Goal: Task Accomplishment & Management: Manage account settings

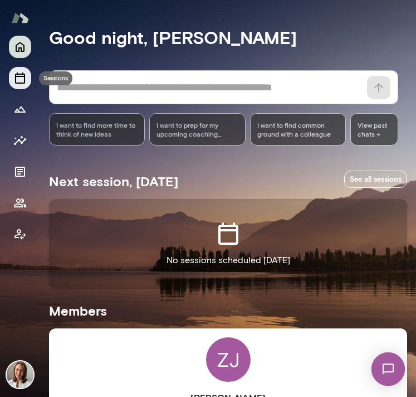
click at [17, 79] on icon "Sessions" at bounding box center [19, 77] width 13 height 13
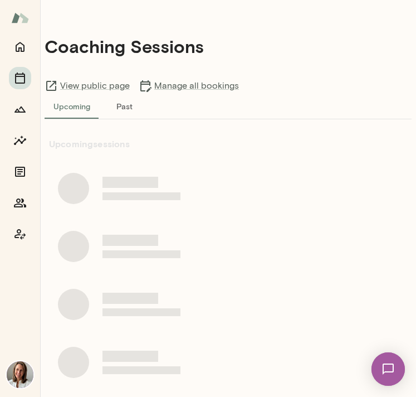
click at [123, 108] on button "Past" at bounding box center [124, 105] width 50 height 27
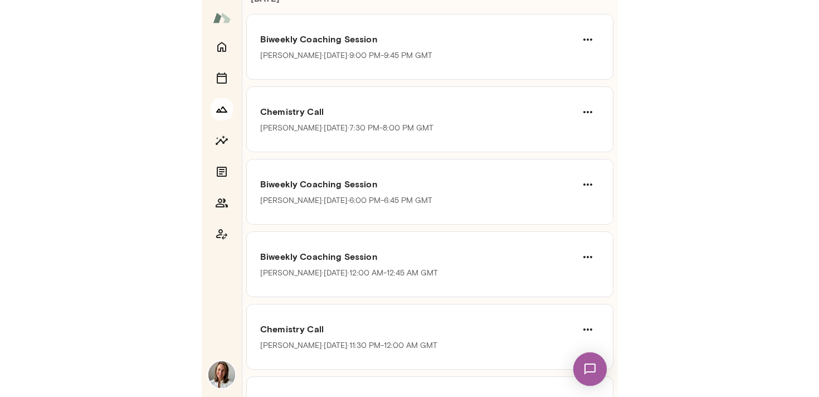
scroll to position [153, 0]
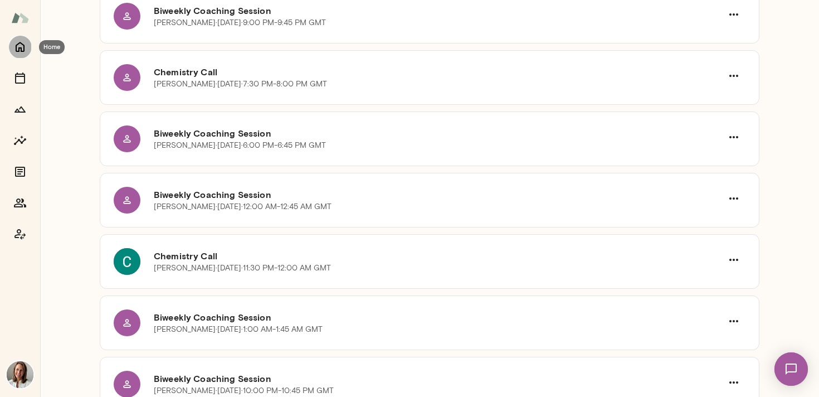
click at [21, 45] on icon "Home" at bounding box center [19, 46] width 13 height 13
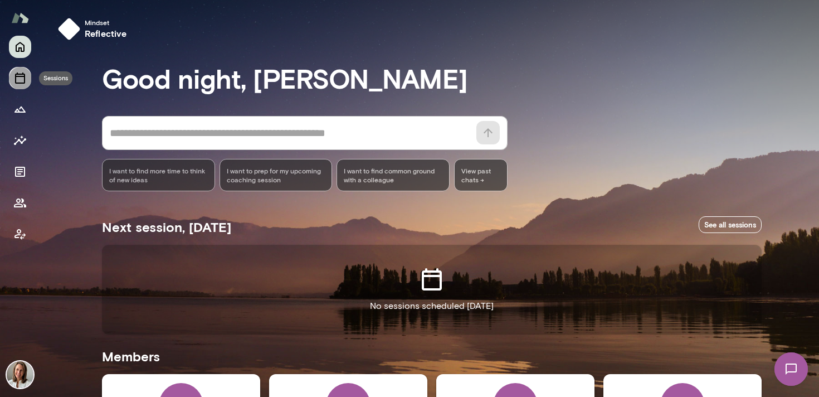
click at [23, 80] on icon "Sessions" at bounding box center [19, 77] width 13 height 13
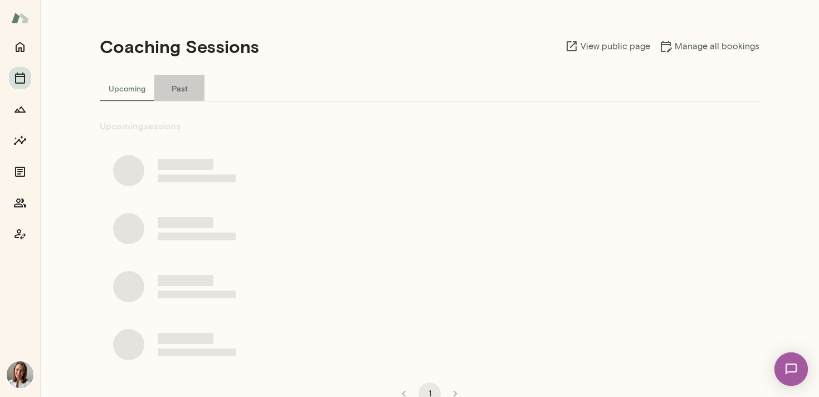
click at [180, 93] on button "Past" at bounding box center [179, 88] width 50 height 27
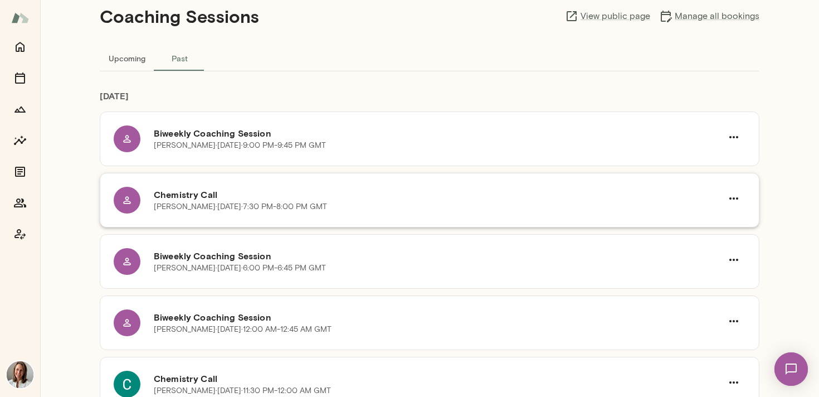
scroll to position [36, 0]
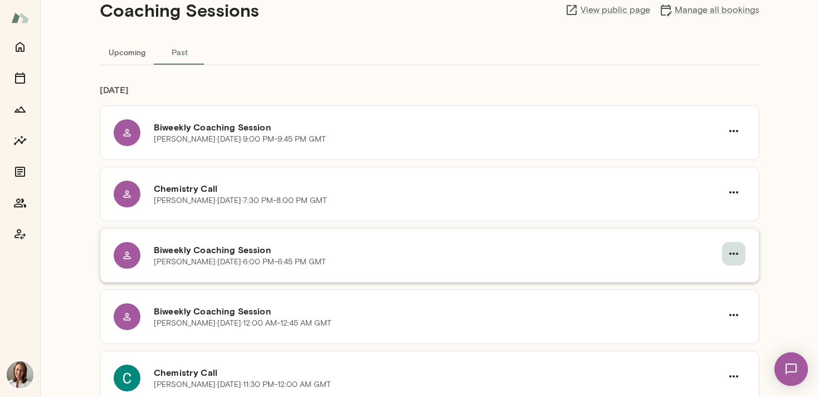
click at [416, 255] on icon "button" at bounding box center [733, 253] width 13 height 13
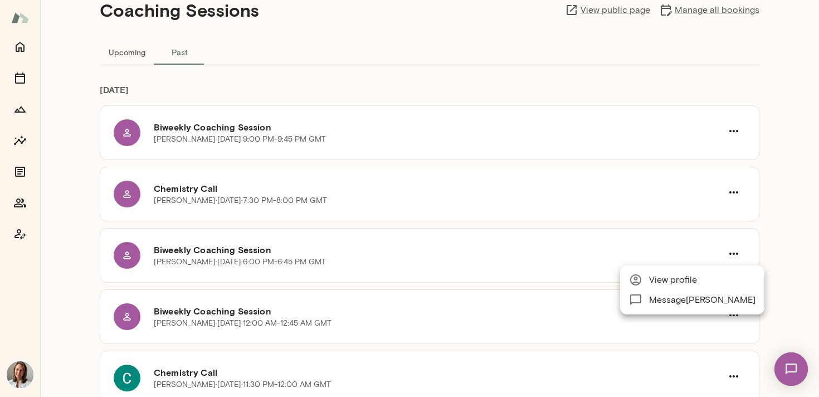
click at [416, 248] on div at bounding box center [409, 198] width 819 height 397
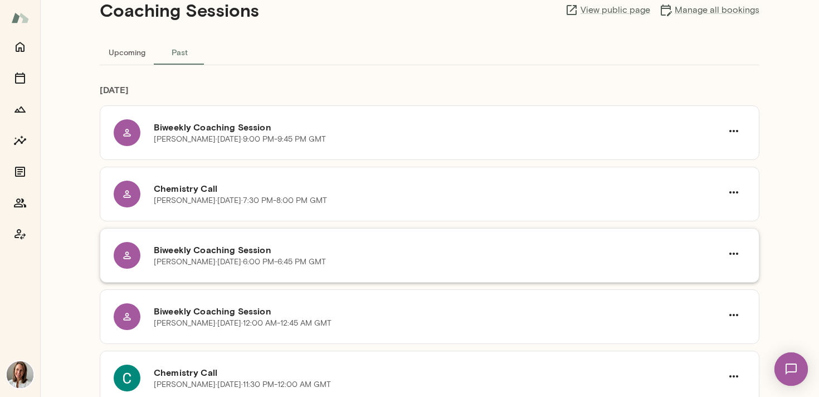
click at [190, 246] on h6 "Biweekly Coaching Session" at bounding box center [438, 249] width 568 height 13
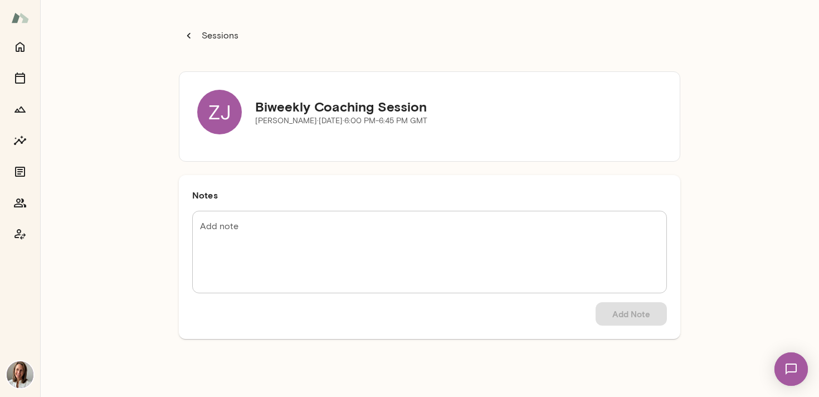
click at [237, 238] on textarea "Add note" at bounding box center [429, 252] width 459 height 64
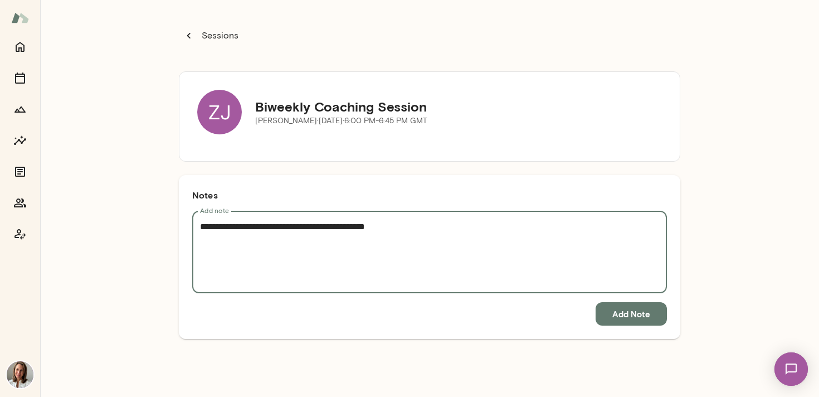
type textarea "**********"
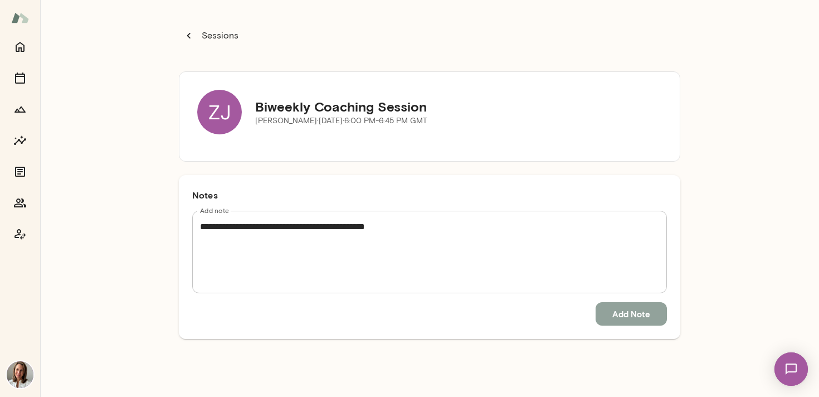
click at [416, 317] on button "Add Note" at bounding box center [631, 313] width 71 height 23
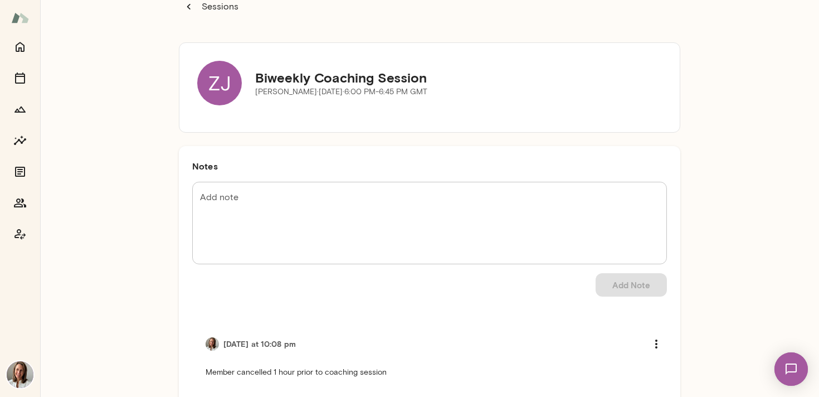
scroll to position [59, 0]
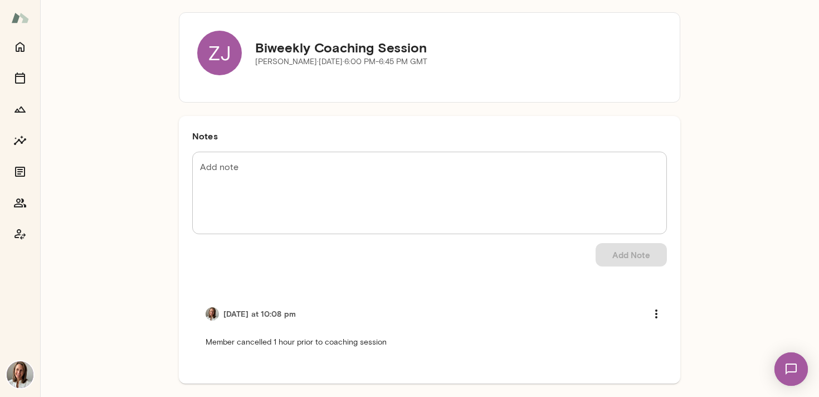
click at [416, 59] on div "ZJ Biweekly Coaching Session [PERSON_NAME][DATE] · 6:00 PM-6:45 PM GMT" at bounding box center [429, 53] width 465 height 45
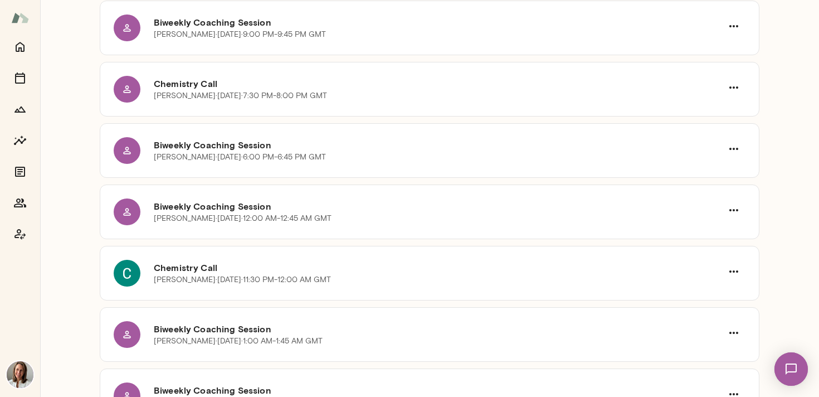
scroll to position [145, 0]
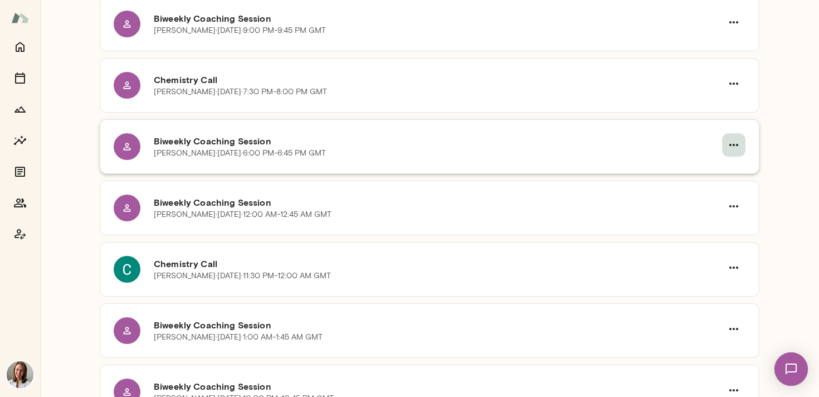
click at [416, 146] on icon "button" at bounding box center [733, 144] width 13 height 13
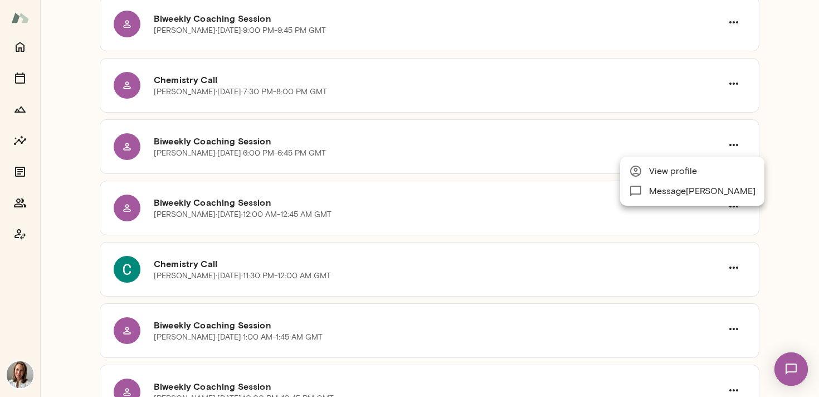
click at [84, 92] on div at bounding box center [409, 198] width 819 height 397
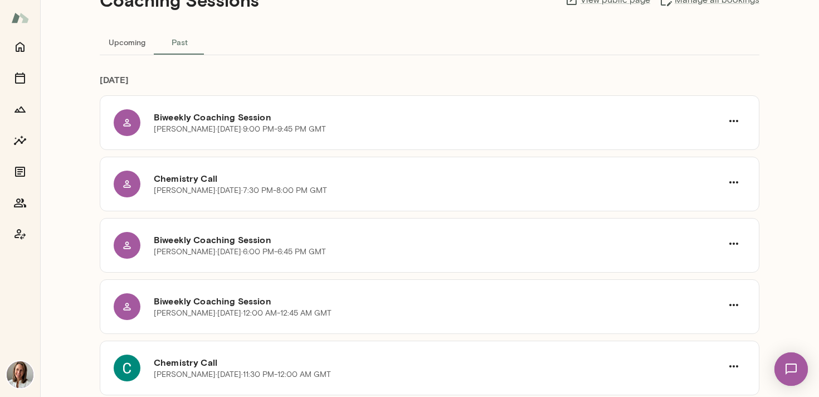
scroll to position [0, 0]
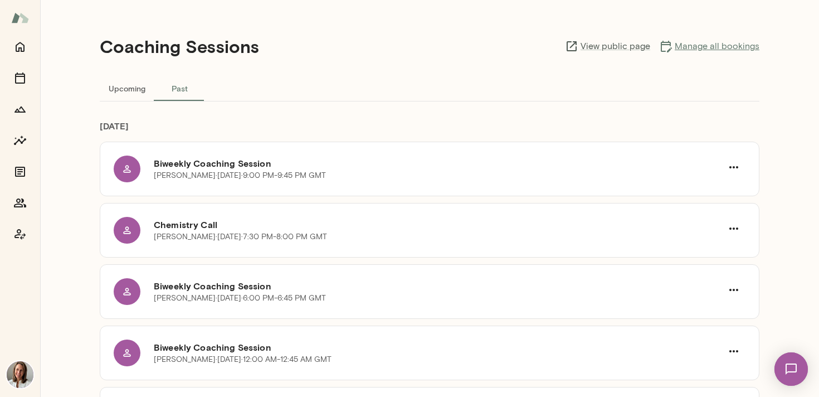
click at [416, 47] on link "Manage all bookings" at bounding box center [709, 46] width 100 height 13
click at [177, 81] on button "Past" at bounding box center [179, 88] width 50 height 27
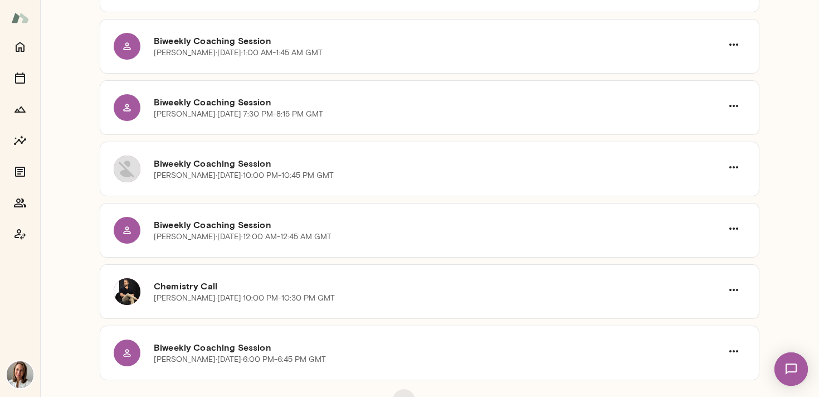
scroll to position [2967, 0]
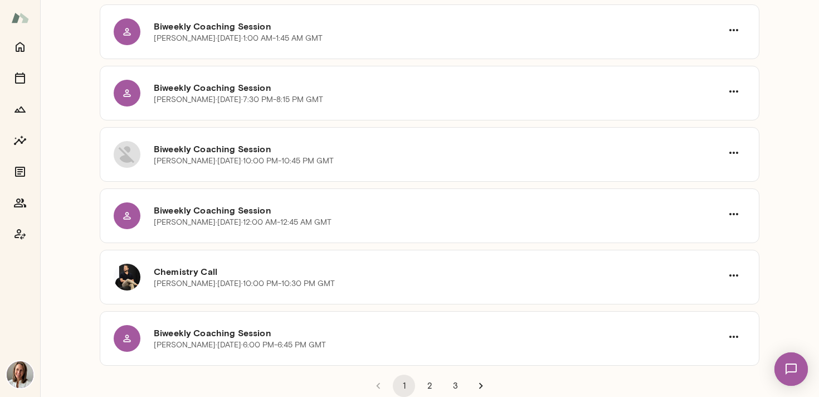
click at [416, 387] on button "2" at bounding box center [429, 385] width 22 height 22
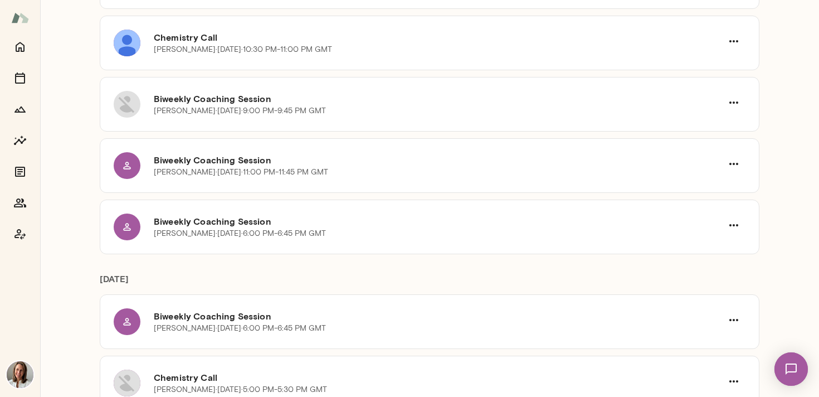
scroll to position [992, 0]
